Goal: Find specific fact: Find specific fact

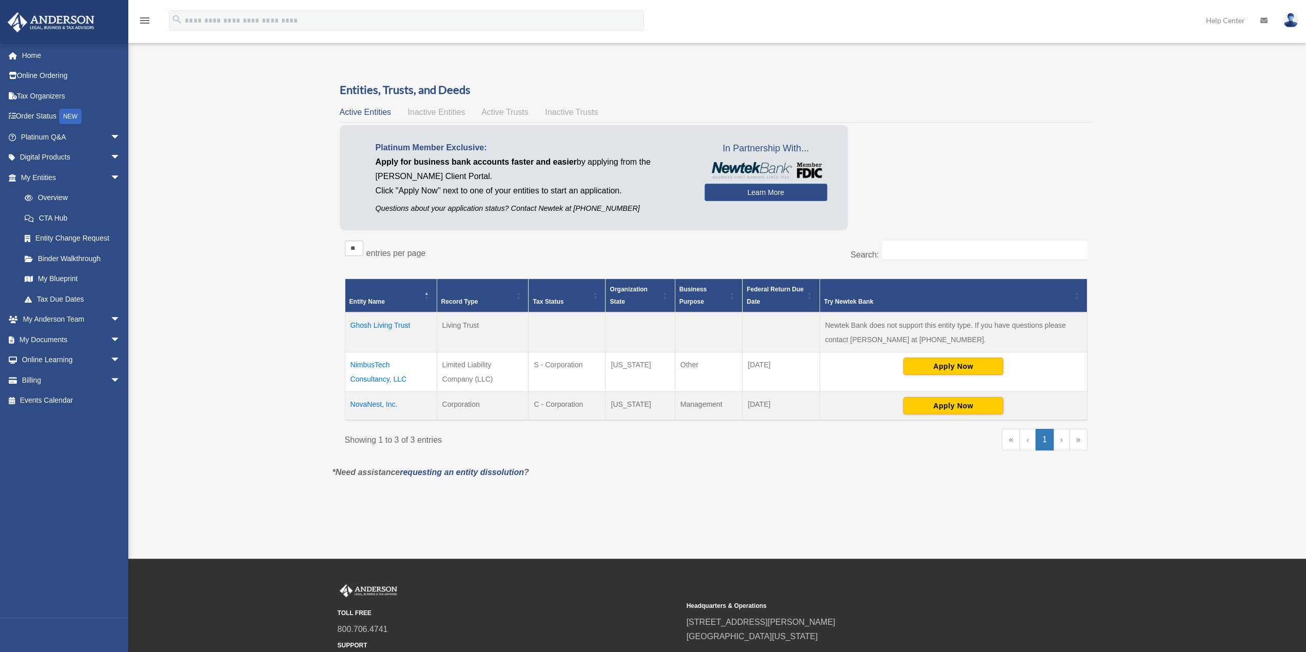
click at [377, 376] on td "NimbusTech Consultancy, LLC" at bounding box center [391, 372] width 92 height 40
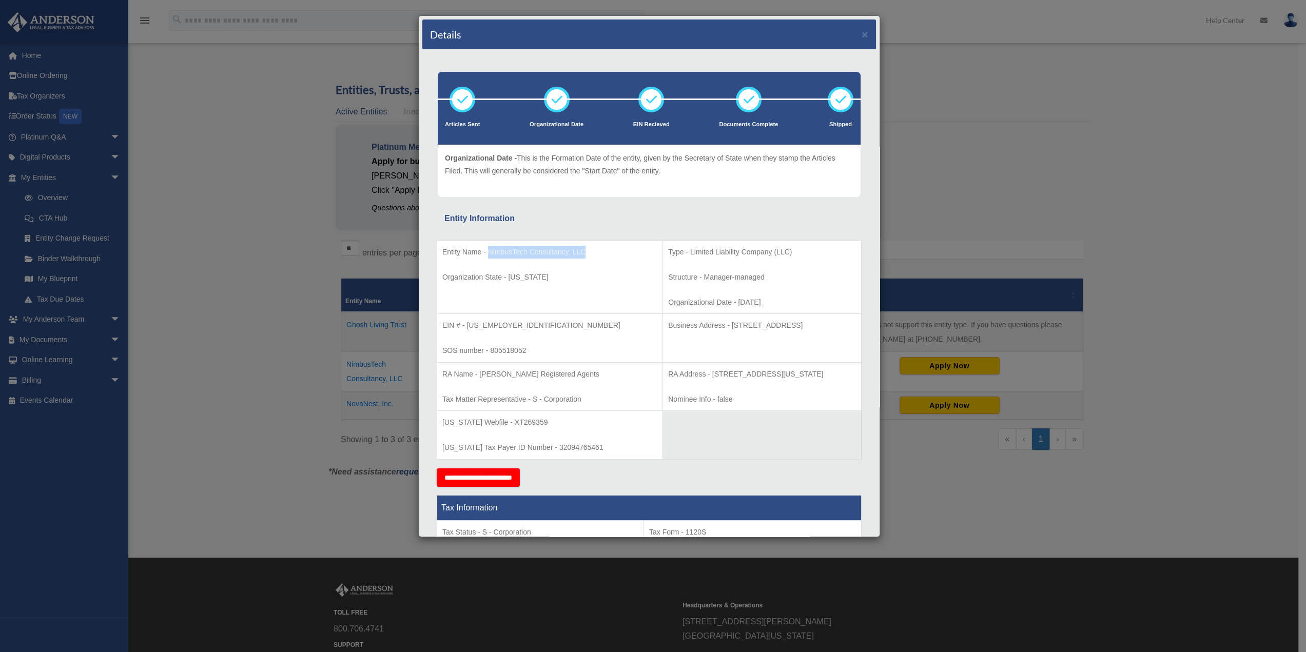
drag, startPoint x: 588, startPoint y: 251, endPoint x: 488, endPoint y: 248, distance: 100.6
click at [488, 248] on p "Entity Name - NimbusTech Consultancy, LLC" at bounding box center [549, 252] width 215 height 13
copy p "NimbusTech Consultancy, LLC"
drag, startPoint x: 668, startPoint y: 373, endPoint x: 813, endPoint y: 370, distance: 145.8
click at [813, 370] on p "RA Address - [STREET_ADDRESS][US_STATE]" at bounding box center [762, 374] width 188 height 13
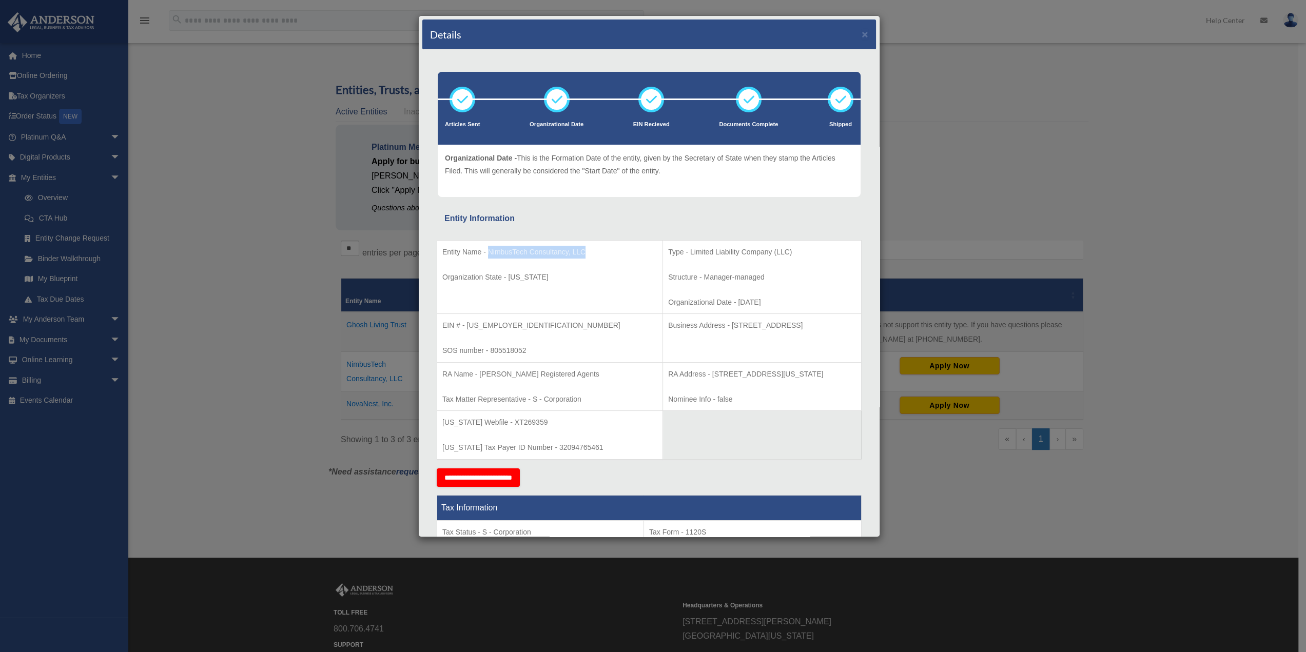
copy p "[STREET_ADDRESS][US_STATE]"
drag, startPoint x: 503, startPoint y: 322, endPoint x: 467, endPoint y: 328, distance: 36.4
click at [467, 328] on p "EIN # - [US_EMPLOYER_IDENTIFICATION_NUMBER]" at bounding box center [549, 325] width 215 height 13
copy p "[US_EMPLOYER_IDENTIFICATION_NUMBER]"
